Goal: Task Accomplishment & Management: Complete application form

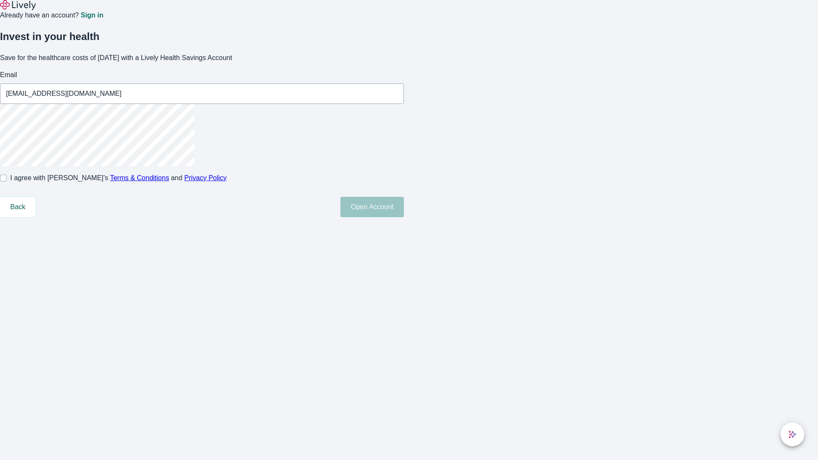
click at [7, 182] on input "I agree with Lively’s Terms & Conditions and Privacy Policy" at bounding box center [3, 178] width 7 height 7
checkbox input "true"
click at [404, 217] on button "Open Account" at bounding box center [371, 207] width 63 height 20
type input "[PERSON_NAME][EMAIL_ADDRESS][DOMAIN_NAME]"
click at [7, 182] on input "I agree with Lively’s Terms & Conditions and Privacy Policy" at bounding box center [3, 178] width 7 height 7
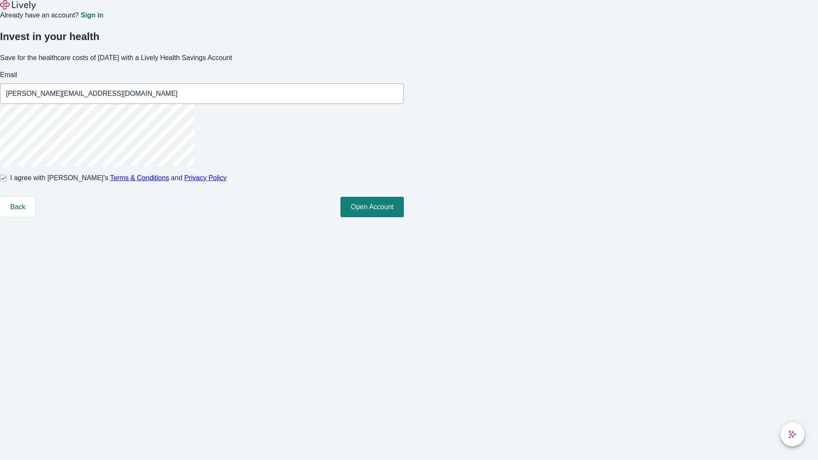
checkbox input "false"
type input "[EMAIL_ADDRESS][DOMAIN_NAME]"
click at [7, 182] on input "I agree with Lively’s Terms & Conditions and Privacy Policy" at bounding box center [3, 178] width 7 height 7
checkbox input "true"
click at [404, 217] on button "Open Account" at bounding box center [371, 207] width 63 height 20
